Goal: Use online tool/utility: Use online tool/utility

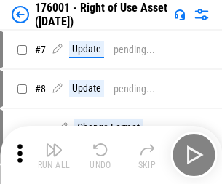
click at [54, 155] on img "button" at bounding box center [53, 149] width 17 height 17
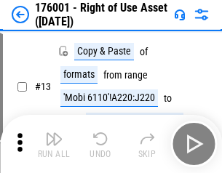
scroll to position [94, 0]
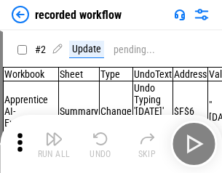
click at [54, 144] on img "button" at bounding box center [53, 138] width 17 height 17
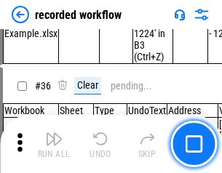
scroll to position [4551, 0]
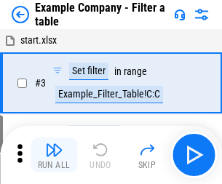
click at [54, 155] on img "button" at bounding box center [53, 149] width 17 height 17
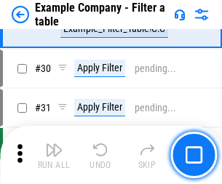
scroll to position [1332, 0]
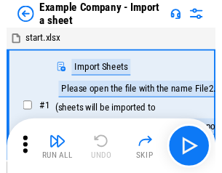
scroll to position [23, 0]
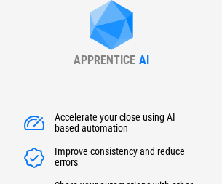
scroll to position [209, 0]
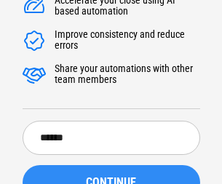
type input "******"
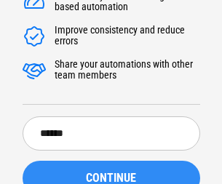
click at [111, 173] on span "CONTINUE" at bounding box center [111, 179] width 50 height 12
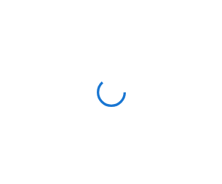
scroll to position [0, 0]
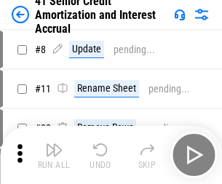
click at [54, 144] on img "button" at bounding box center [53, 149] width 17 height 17
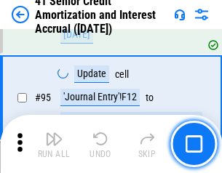
scroll to position [1153, 0]
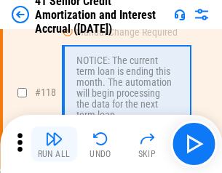
click at [54, 144] on img "button" at bounding box center [53, 138] width 17 height 17
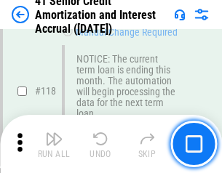
scroll to position [1374, 0]
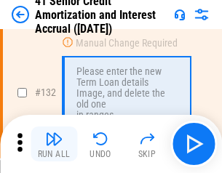
click at [54, 144] on img "button" at bounding box center [53, 138] width 17 height 17
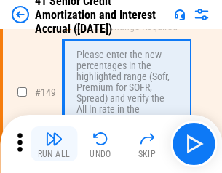
click at [54, 144] on img "button" at bounding box center [53, 138] width 17 height 17
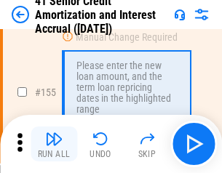
click at [54, 144] on img "button" at bounding box center [53, 138] width 17 height 17
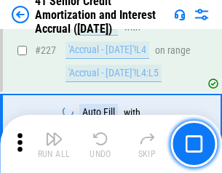
scroll to position [3261, 0]
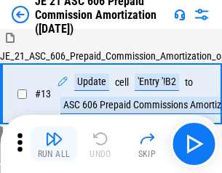
click at [54, 144] on img "button" at bounding box center [53, 138] width 17 height 17
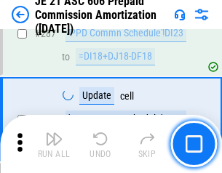
scroll to position [2679, 0]
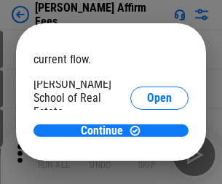
click at [147, 169] on span "Open" at bounding box center [159, 175] width 25 height 12
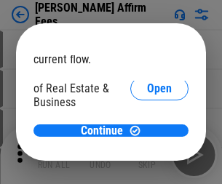
click at [147, 152] on span "Open" at bounding box center [159, 158] width 25 height 12
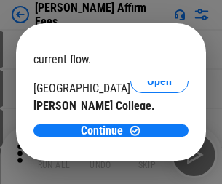
click at [147, 136] on span "Open" at bounding box center [159, 142] width 25 height 12
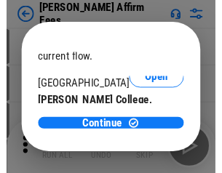
scroll to position [229, 0]
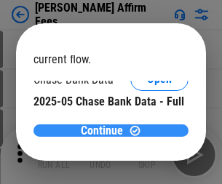
click at [106, 130] on span "Continue" at bounding box center [102, 131] width 42 height 12
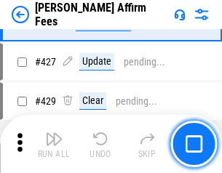
scroll to position [3349, 0]
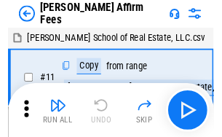
scroll to position [15, 0]
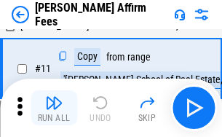
click at [54, 108] on img "button" at bounding box center [53, 102] width 17 height 17
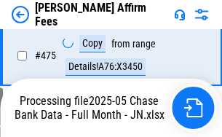
scroll to position [3819, 0]
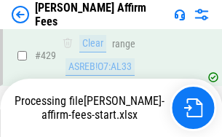
scroll to position [3819, 0]
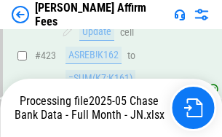
scroll to position [3819, 0]
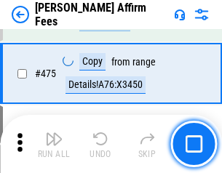
scroll to position [3800, 0]
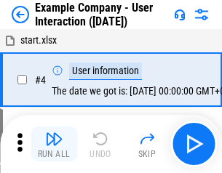
click at [54, 144] on img "button" at bounding box center [53, 138] width 17 height 17
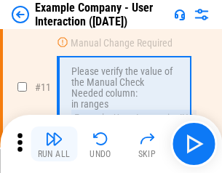
click at [54, 144] on img "button" at bounding box center [53, 138] width 17 height 17
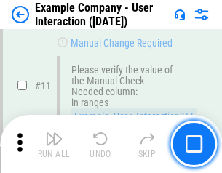
scroll to position [315, 0]
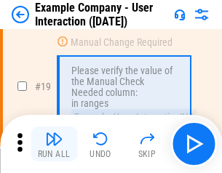
click at [54, 144] on img "button" at bounding box center [53, 138] width 17 height 17
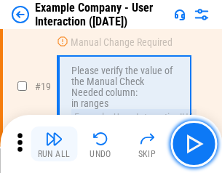
click at [54, 144] on img "button" at bounding box center [53, 138] width 17 height 17
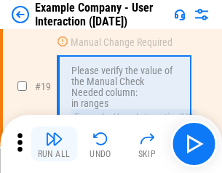
click at [54, 144] on img "button" at bounding box center [53, 138] width 17 height 17
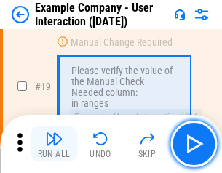
click at [54, 144] on img "button" at bounding box center [53, 138] width 17 height 17
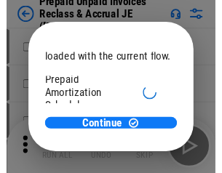
scroll to position [87, 0]
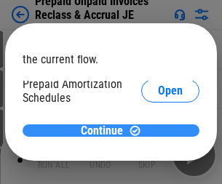
click at [106, 130] on span "Continue" at bounding box center [102, 131] width 42 height 12
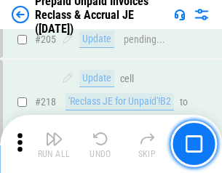
scroll to position [1887, 0]
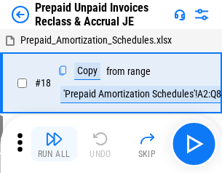
click at [54, 144] on img "button" at bounding box center [53, 138] width 17 height 17
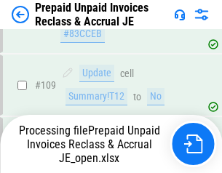
scroll to position [1813, 0]
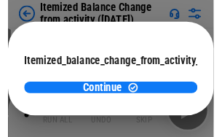
scroll to position [106, 0]
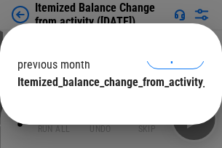
click at [106, 106] on span "Continue" at bounding box center [102, 112] width 42 height 12
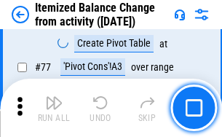
scroll to position [1423, 0]
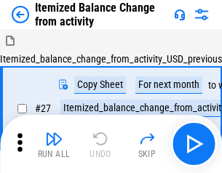
scroll to position [23, 0]
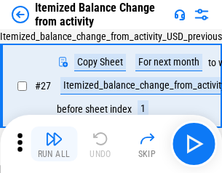
click at [54, 144] on img "button" at bounding box center [53, 138] width 17 height 17
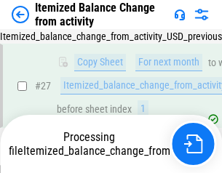
scroll to position [305, 0]
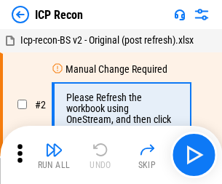
scroll to position [7, 0]
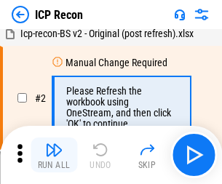
click at [54, 155] on img "button" at bounding box center [53, 149] width 17 height 17
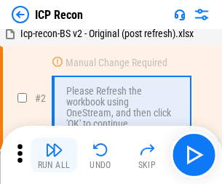
click at [54, 155] on img "button" at bounding box center [53, 149] width 17 height 17
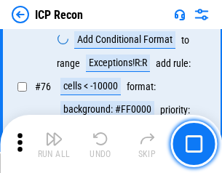
scroll to position [1308, 0]
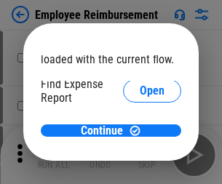
click at [140, 169] on span "Open" at bounding box center [152, 175] width 25 height 12
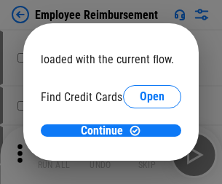
scroll to position [85, 0]
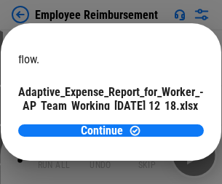
click at [162, 122] on span "Open" at bounding box center [174, 128] width 25 height 12
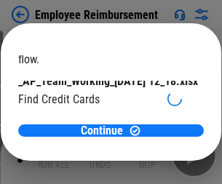
scroll to position [151, 0]
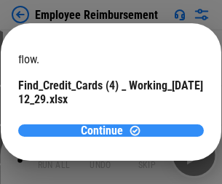
click at [106, 130] on span "Continue" at bounding box center [102, 131] width 42 height 12
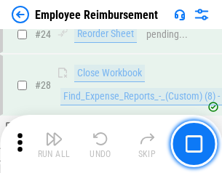
scroll to position [681, 0]
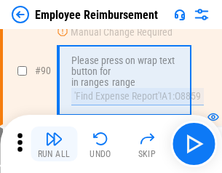
click at [54, 144] on img "button" at bounding box center [53, 138] width 17 height 17
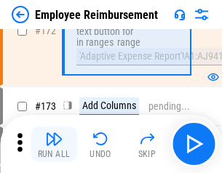
click at [54, 144] on img "button" at bounding box center [53, 138] width 17 height 17
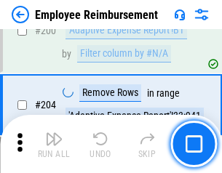
scroll to position [3684, 0]
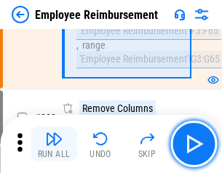
click at [54, 144] on img "button" at bounding box center [53, 138] width 17 height 17
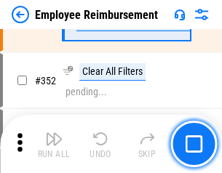
click at [54, 144] on img "button" at bounding box center [53, 138] width 17 height 17
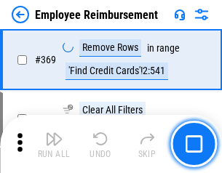
scroll to position [7506, 0]
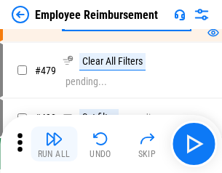
click at [54, 144] on img "button" at bounding box center [53, 138] width 17 height 17
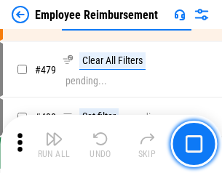
click at [54, 144] on img "button" at bounding box center [53, 138] width 17 height 17
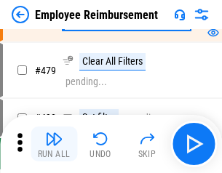
click at [54, 144] on img "button" at bounding box center [53, 138] width 17 height 17
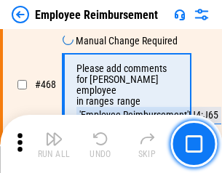
scroll to position [8902, 0]
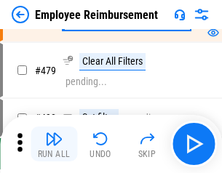
click at [54, 144] on img "button" at bounding box center [53, 138] width 17 height 17
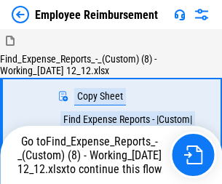
scroll to position [50, 0]
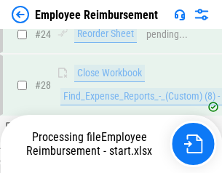
scroll to position [681, 0]
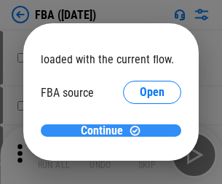
click at [106, 131] on span "Continue" at bounding box center [102, 131] width 42 height 12
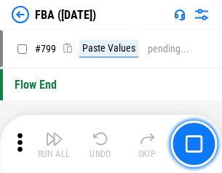
scroll to position [13034, 0]
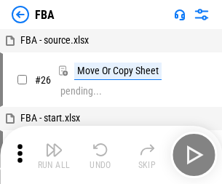
click at [54, 155] on img "button" at bounding box center [53, 149] width 17 height 17
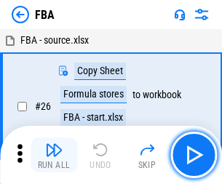
scroll to position [15, 0]
